Goal: Task Accomplishment & Management: Complete application form

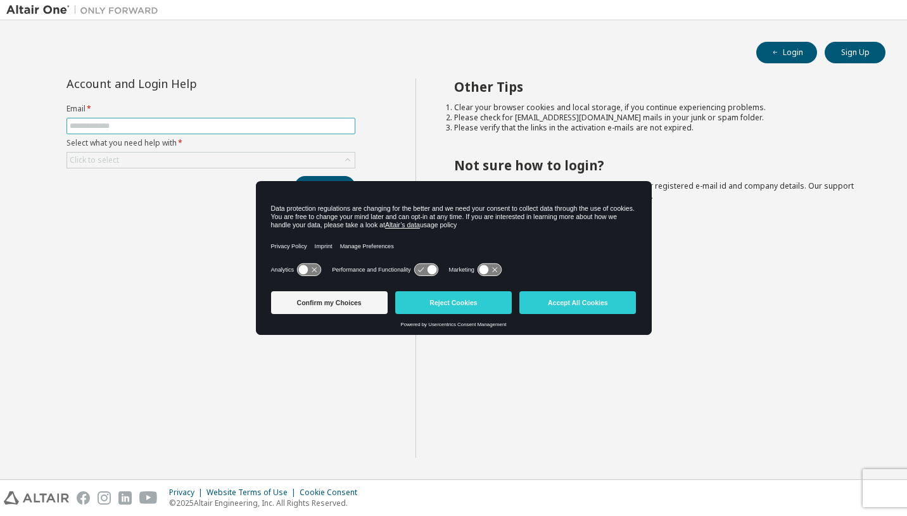
click at [238, 125] on input "text" at bounding box center [211, 126] width 283 height 10
type input "**********"
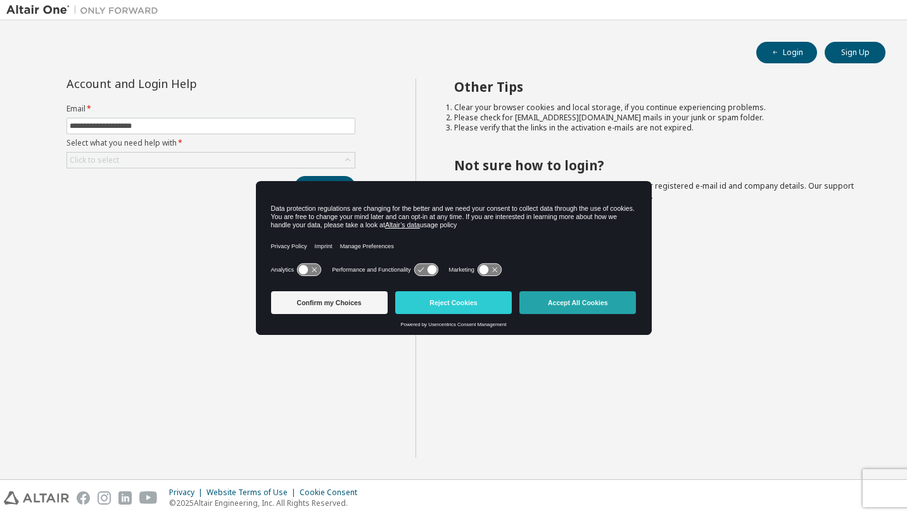
click at [568, 297] on button "Accept All Cookies" at bounding box center [577, 302] width 117 height 23
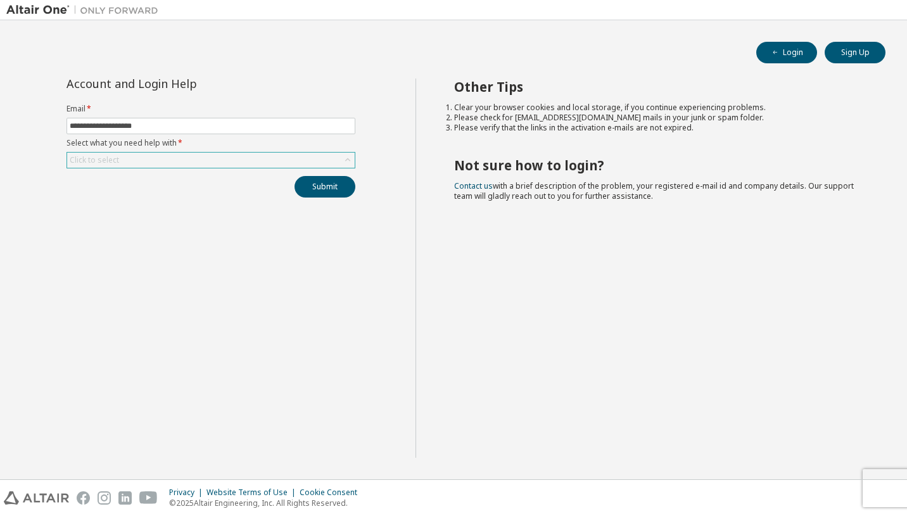
click at [227, 165] on div "Click to select" at bounding box center [211, 160] width 288 height 15
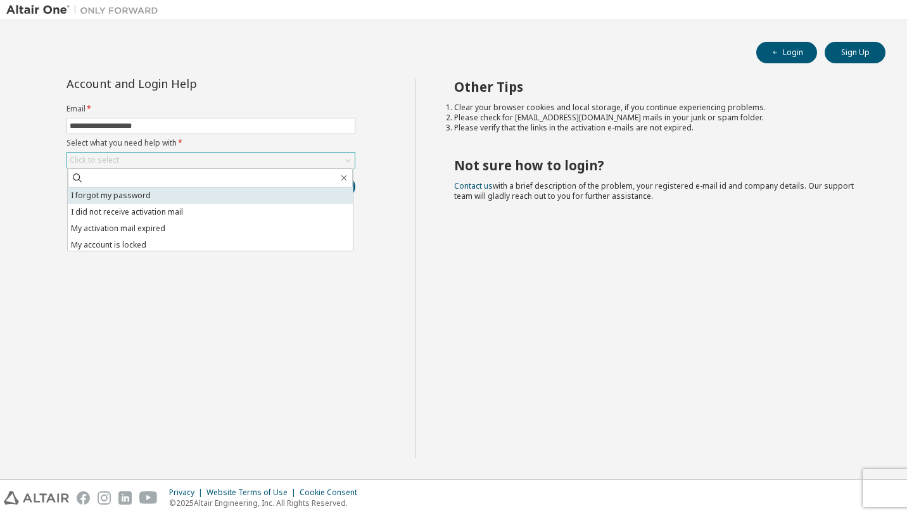
click at [183, 198] on li "I forgot my password" at bounding box center [210, 196] width 285 height 16
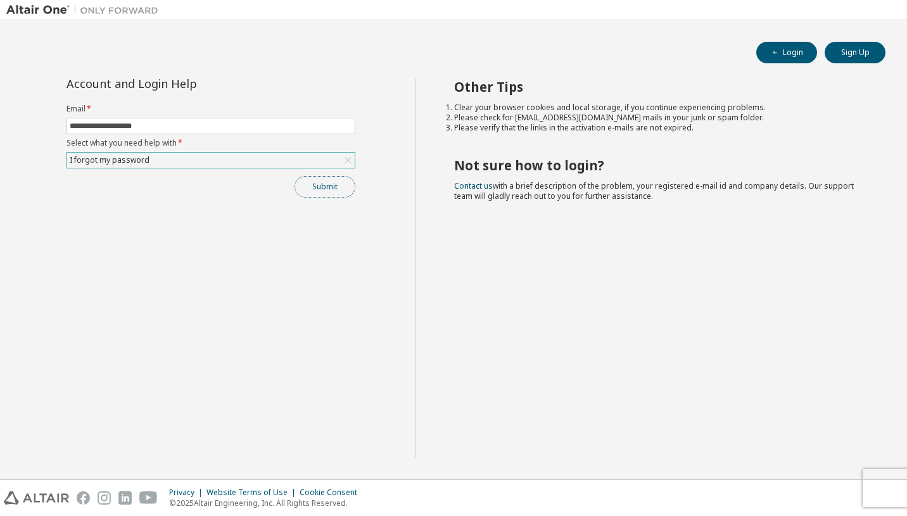
click at [309, 181] on button "Submit" at bounding box center [325, 187] width 61 height 22
click at [330, 183] on button "Submit" at bounding box center [325, 187] width 61 height 22
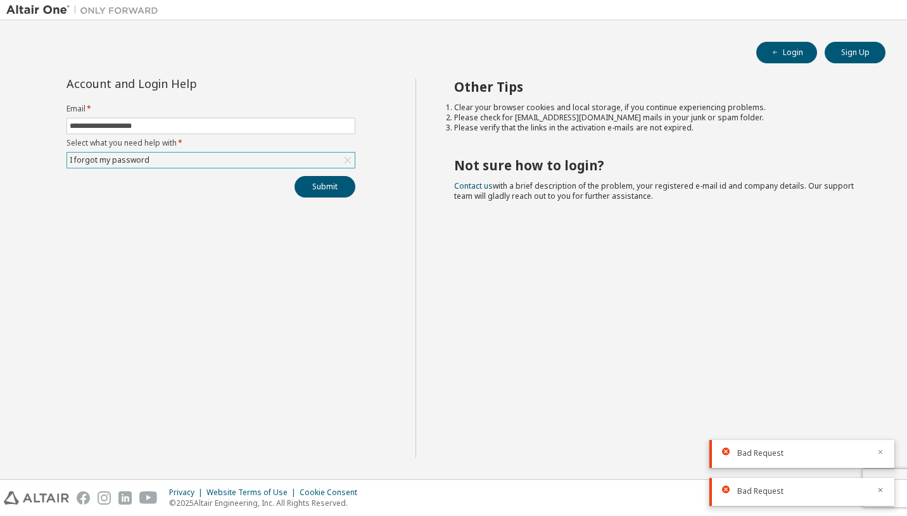
click at [878, 449] on icon "button" at bounding box center [881, 452] width 8 height 8
click at [882, 493] on icon "button" at bounding box center [881, 490] width 8 height 8
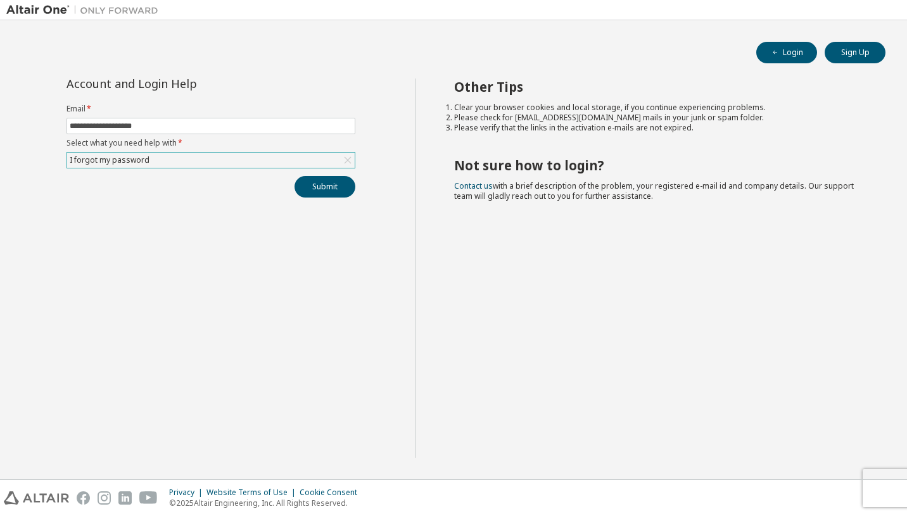
click at [349, 155] on icon at bounding box center [347, 160] width 13 height 13
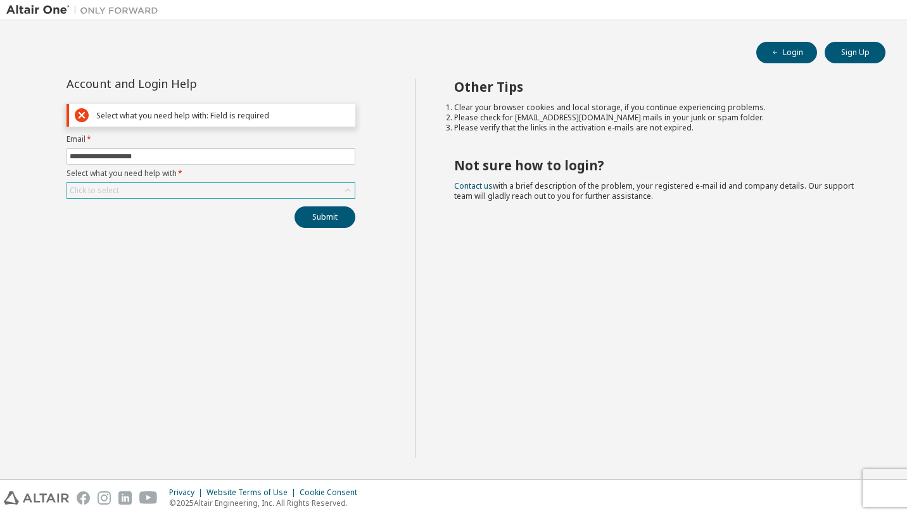
click at [246, 181] on form "**********" at bounding box center [211, 166] width 289 height 65
click at [245, 188] on div "Click to select" at bounding box center [211, 190] width 288 height 15
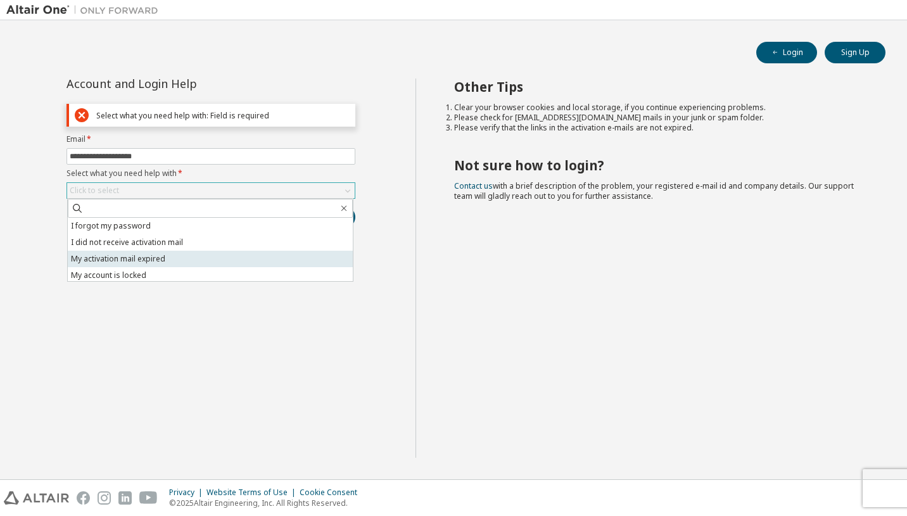
click at [158, 260] on li "My activation mail expired" at bounding box center [210, 259] width 285 height 16
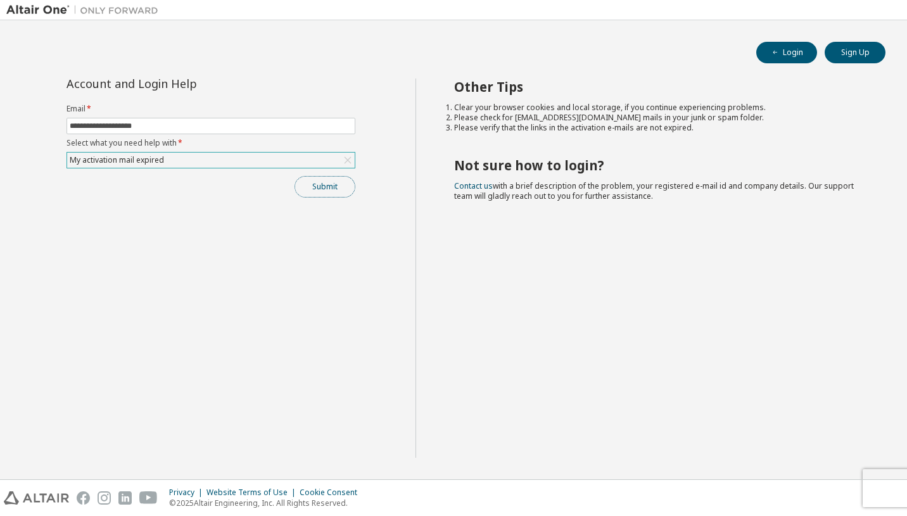
click at [335, 185] on button "Submit" at bounding box center [325, 187] width 61 height 22
click at [347, 161] on icon at bounding box center [347, 160] width 13 height 13
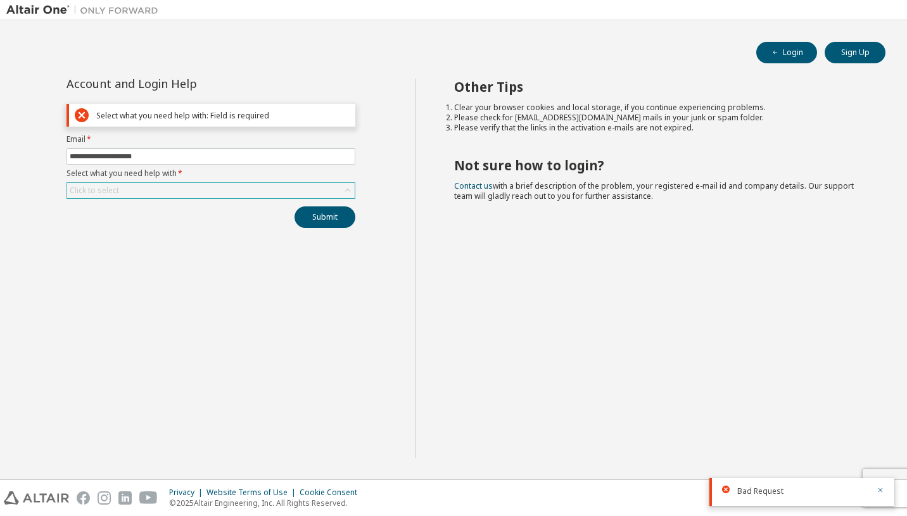
click at [267, 192] on div "Click to select" at bounding box center [211, 190] width 288 height 15
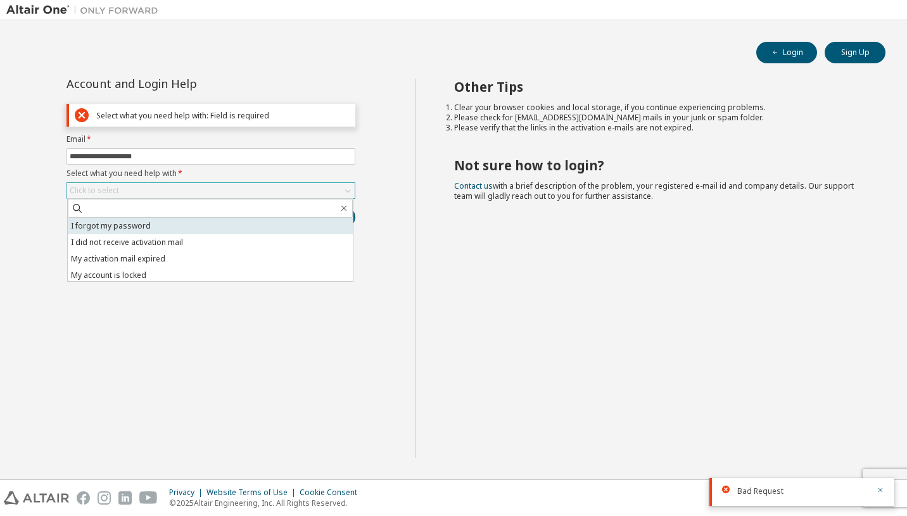
click at [234, 226] on li "I forgot my password" at bounding box center [210, 226] width 285 height 16
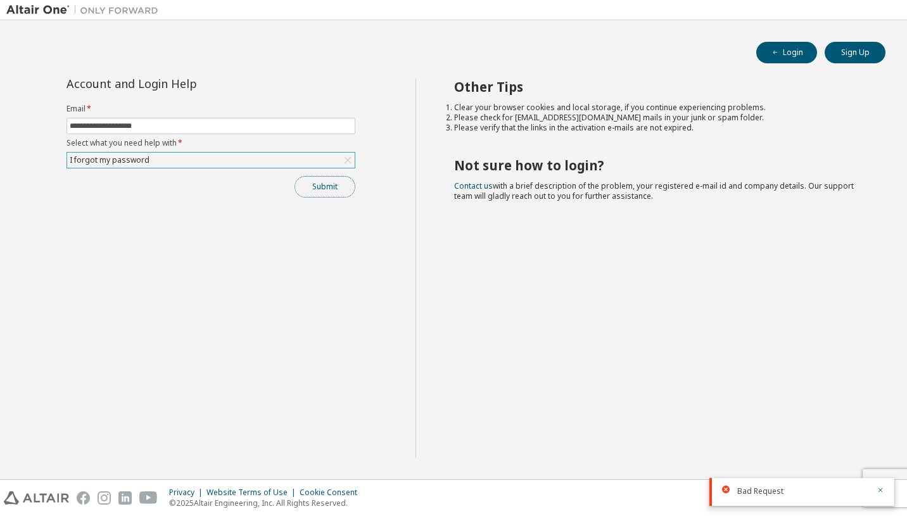
click at [326, 186] on button "Submit" at bounding box center [325, 187] width 61 height 22
click at [881, 452] on icon "button" at bounding box center [881, 452] width 4 height 4
click at [882, 487] on icon "button" at bounding box center [881, 490] width 8 height 8
click at [210, 166] on div "I forgot my password" at bounding box center [211, 160] width 288 height 15
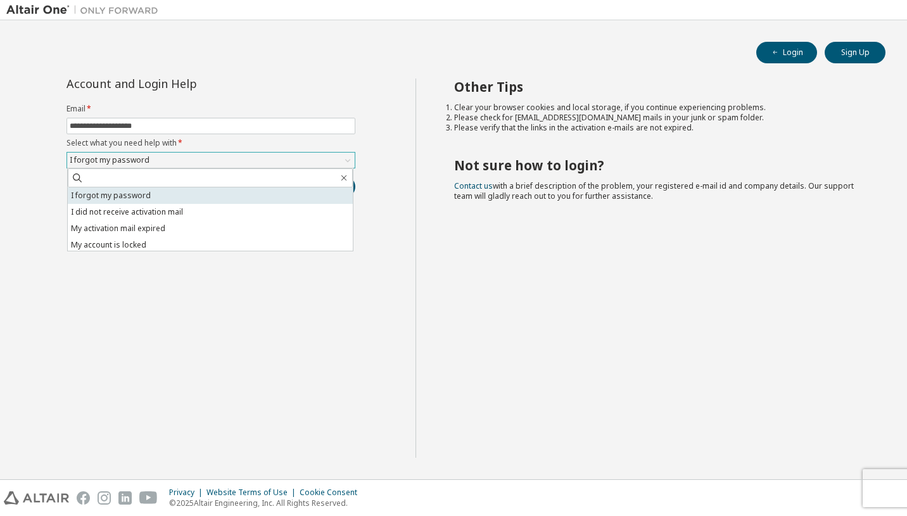
click at [196, 200] on li "I forgot my password" at bounding box center [210, 196] width 285 height 16
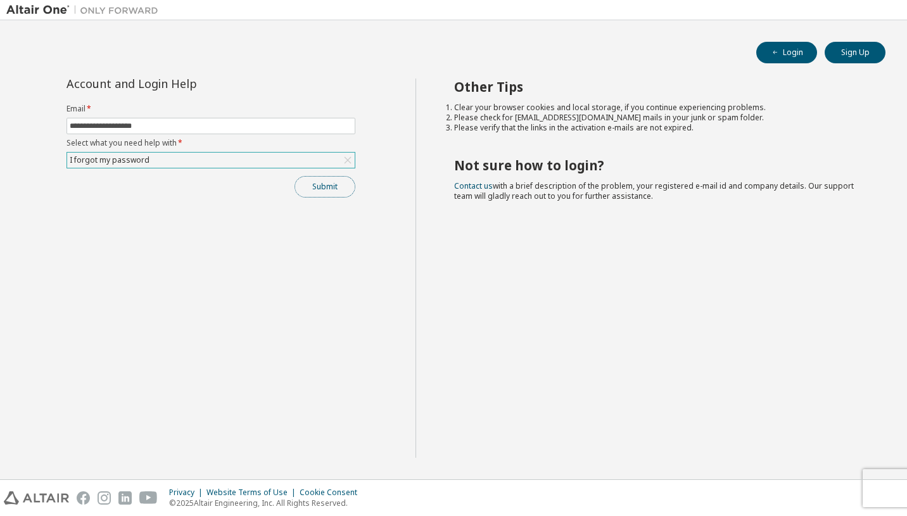
click at [315, 188] on button "Submit" at bounding box center [325, 187] width 61 height 22
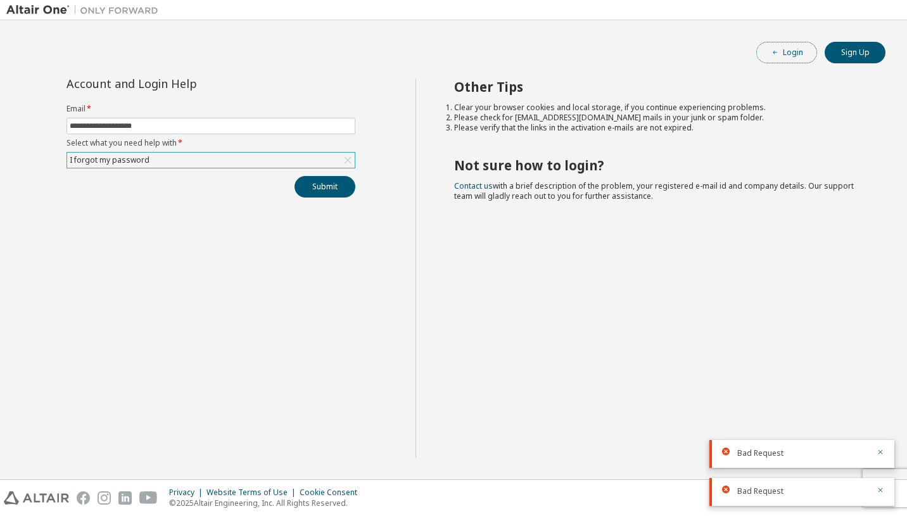
click at [784, 53] on button "Login" at bounding box center [786, 53] width 61 height 22
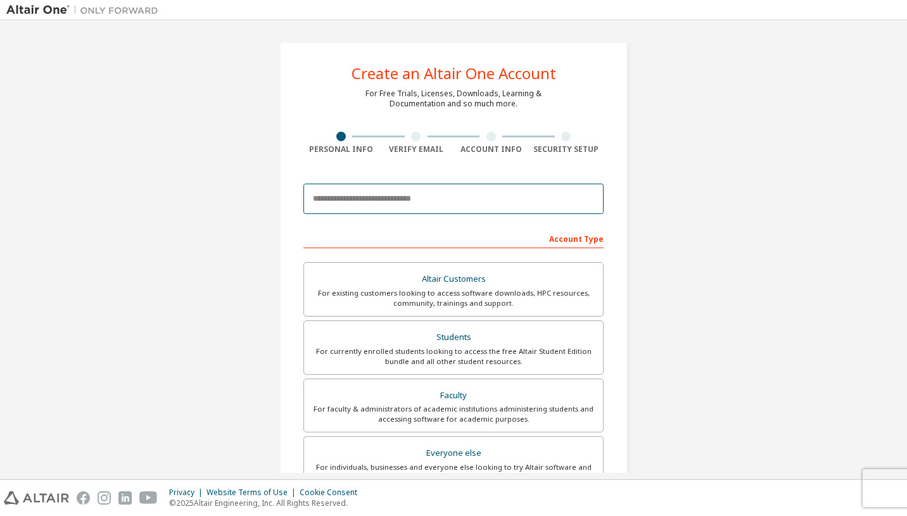
click at [402, 203] on input "email" at bounding box center [453, 199] width 300 height 30
type input "**********"
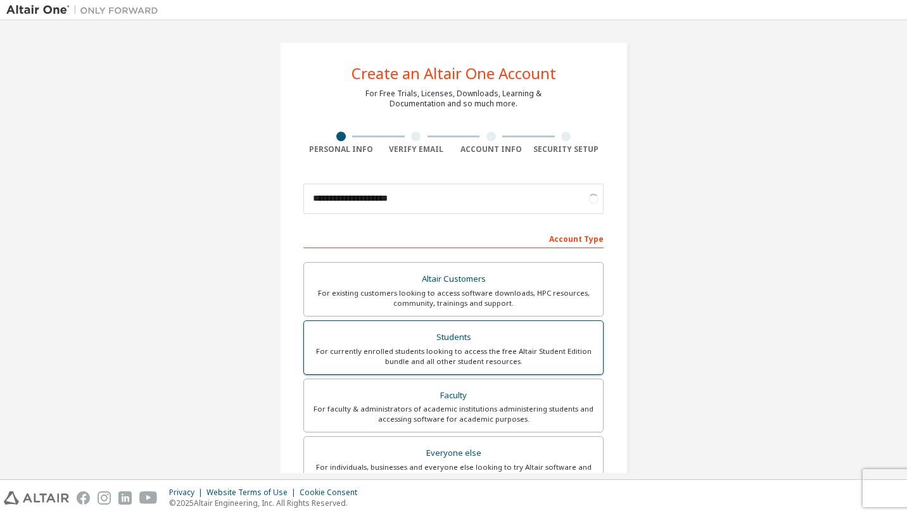
click at [376, 353] on div "For currently enrolled students looking to access the free Altair Student Editi…" at bounding box center [454, 357] width 284 height 20
click at [389, 326] on label "Students For currently enrolled students looking to access the free Altair Stud…" at bounding box center [453, 348] width 300 height 54
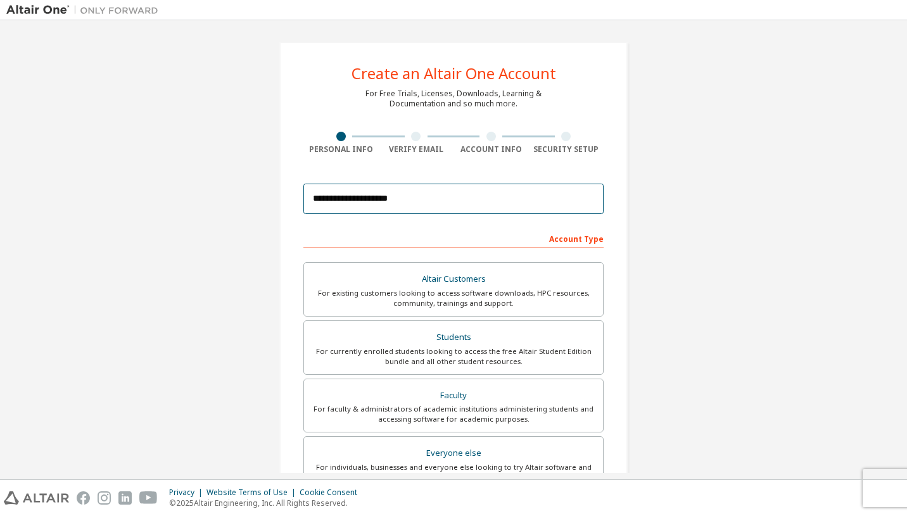
click at [379, 196] on input "**********" at bounding box center [453, 199] width 300 height 30
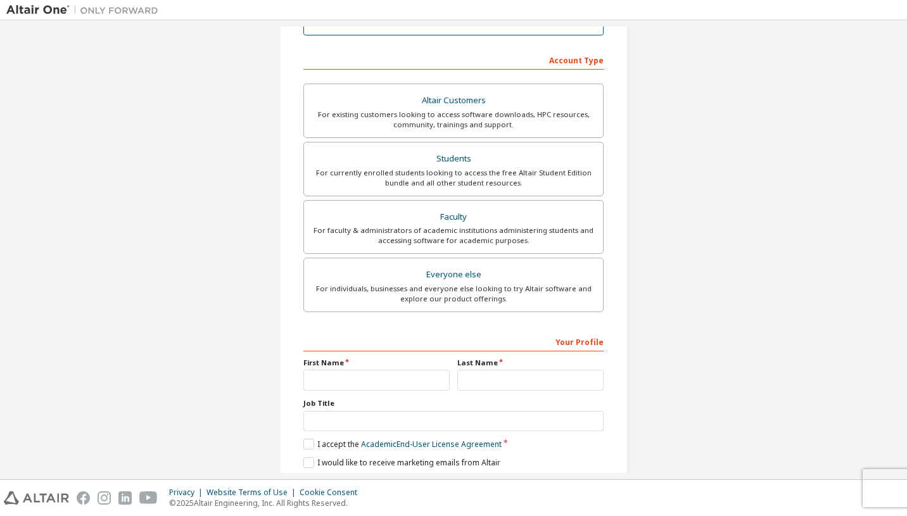
scroll to position [181, 0]
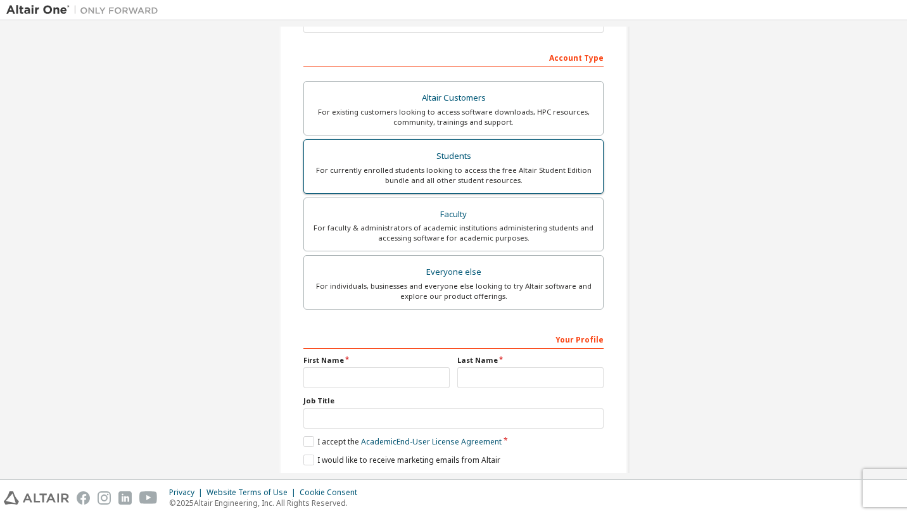
click at [412, 163] on div "Students" at bounding box center [454, 157] width 284 height 18
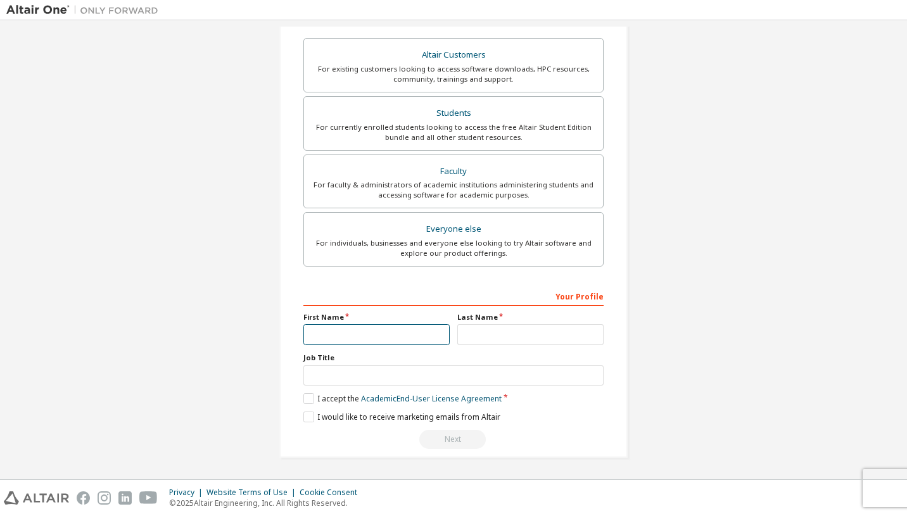
click at [347, 334] on input "text" at bounding box center [376, 334] width 146 height 21
type input "*"
type input "******"
click at [537, 339] on input "text" at bounding box center [530, 334] width 146 height 21
type input "*"
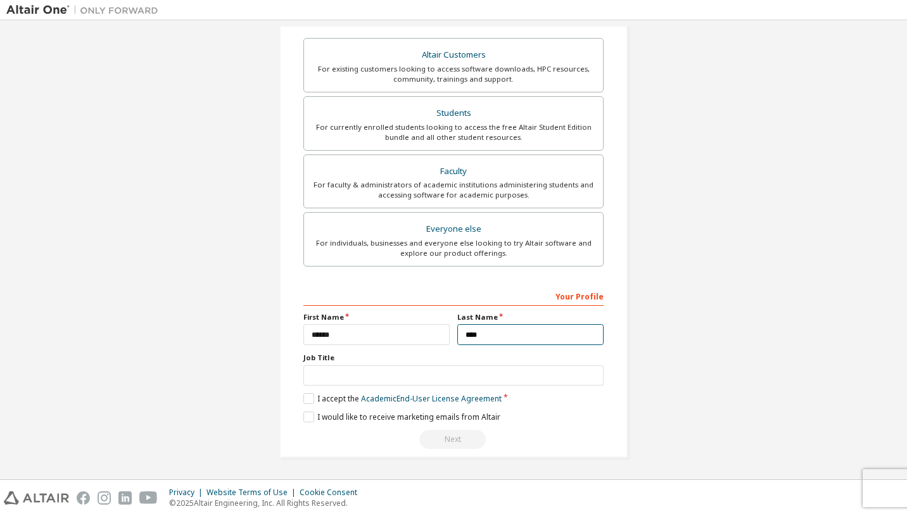
type input "***"
click at [466, 374] on input "text" at bounding box center [453, 376] width 300 height 21
type input "*******"
click at [306, 396] on label "I accept the Academic End-User License Agreement" at bounding box center [402, 398] width 198 height 11
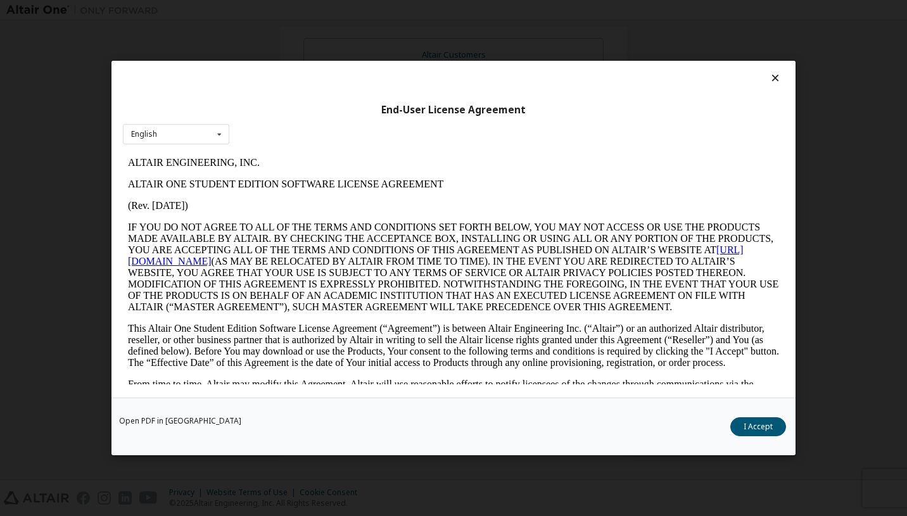
scroll to position [0, 0]
click at [756, 436] on div "Open PDF in New Tab I Accept" at bounding box center [453, 427] width 684 height 58
click at [753, 426] on button "I Accept" at bounding box center [758, 426] width 56 height 19
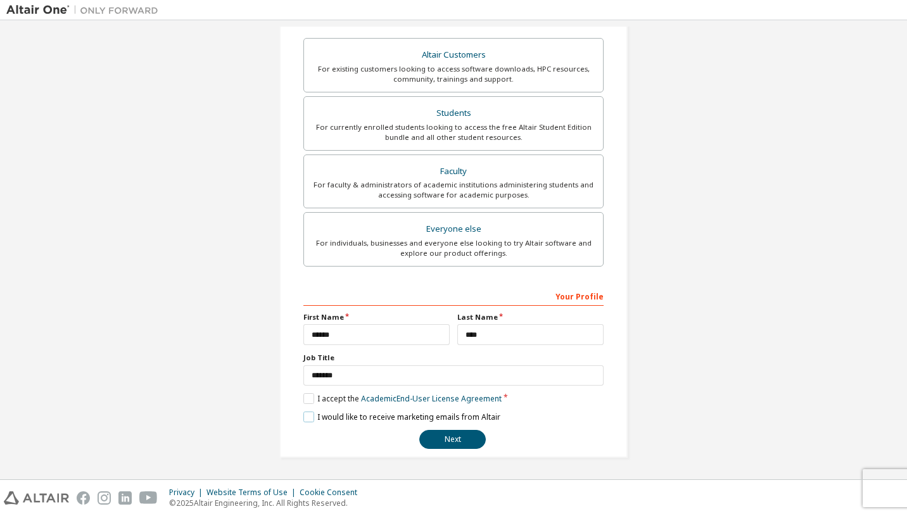
click at [308, 415] on label "I would like to receive marketing emails from Altair" at bounding box center [401, 417] width 197 height 11
click at [446, 433] on button "Next" at bounding box center [452, 439] width 67 height 19
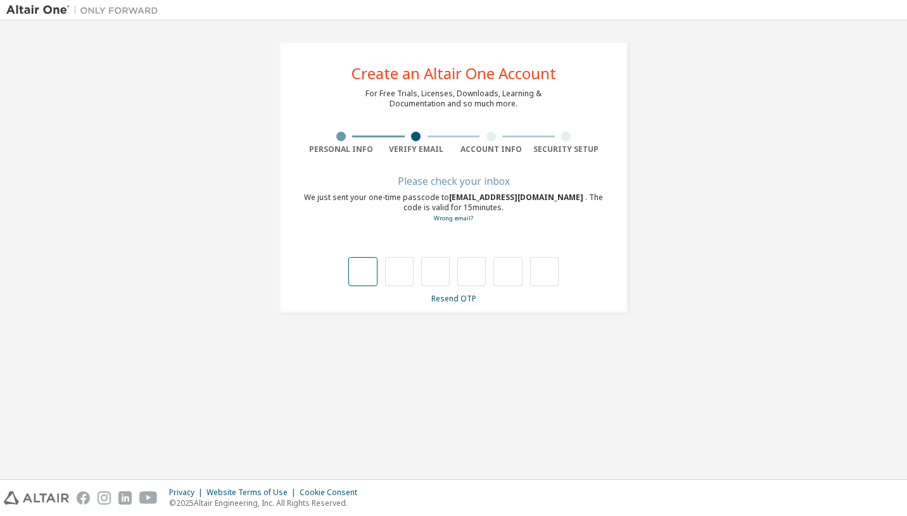
type input "*"
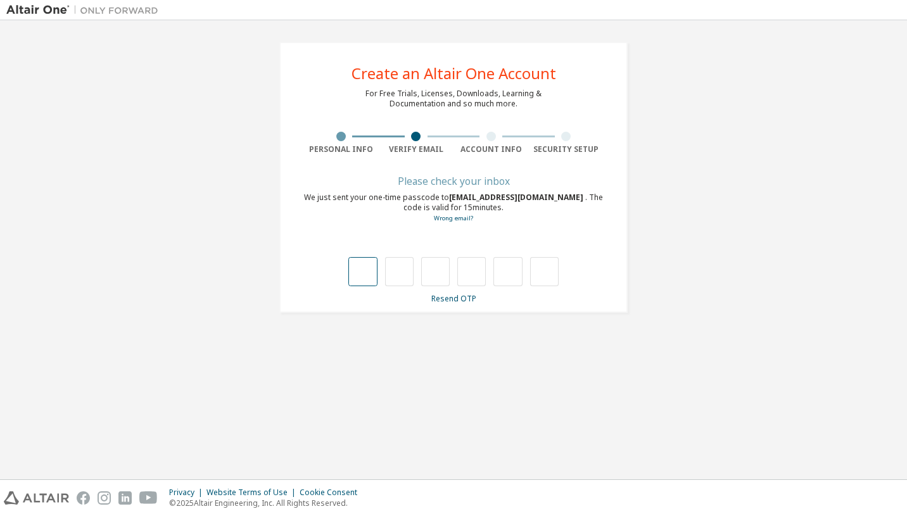
type input "*"
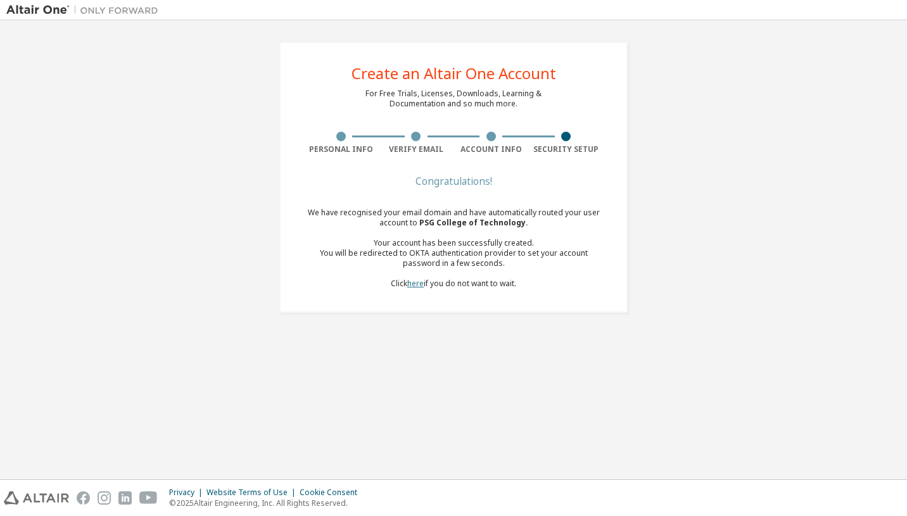
click at [417, 284] on link "here" at bounding box center [415, 283] width 16 height 11
